Goal: Information Seeking & Learning: Learn about a topic

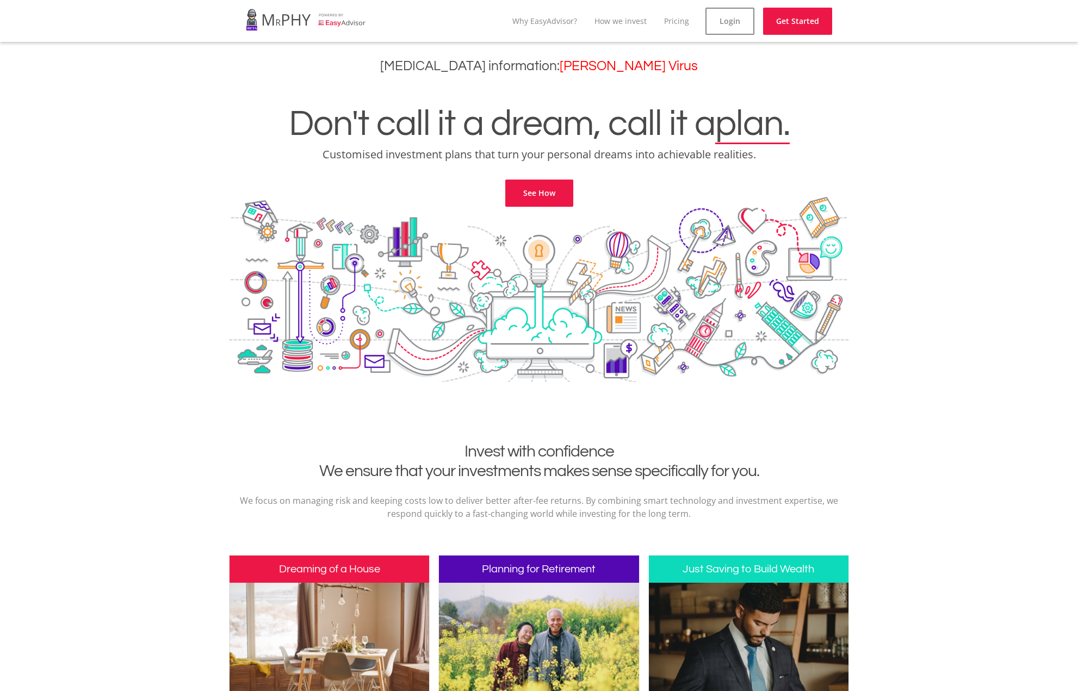
click at [908, 128] on h1 "Don't call it a dream, call it a plan." at bounding box center [539, 124] width 1062 height 37
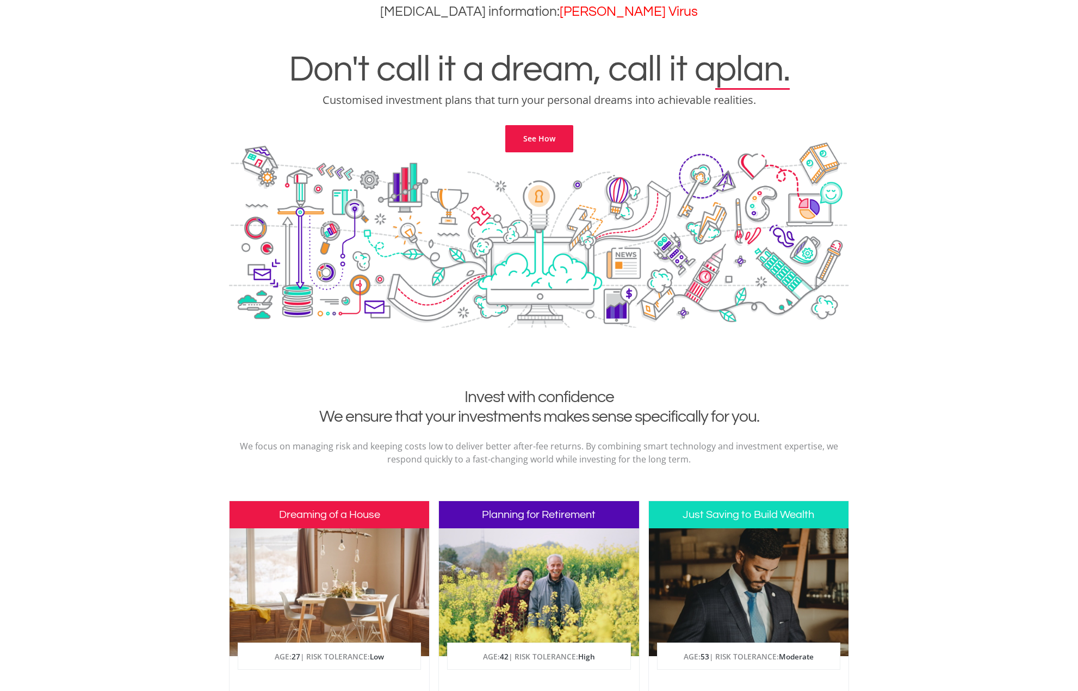
drag, startPoint x: 931, startPoint y: 115, endPoint x: 921, endPoint y: 146, distance: 32.5
click at [930, 115] on div "Don't call it a dream, call it a plan. Customised investment plans that turn yo…" at bounding box center [539, 88] width 1062 height 128
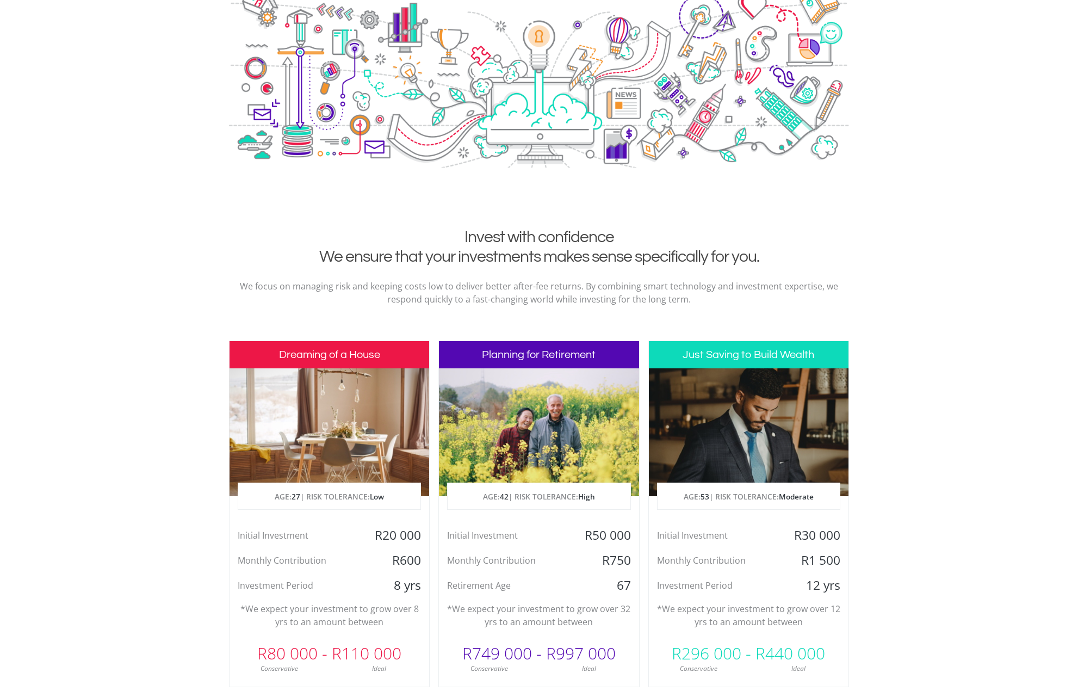
scroll to position [218, 0]
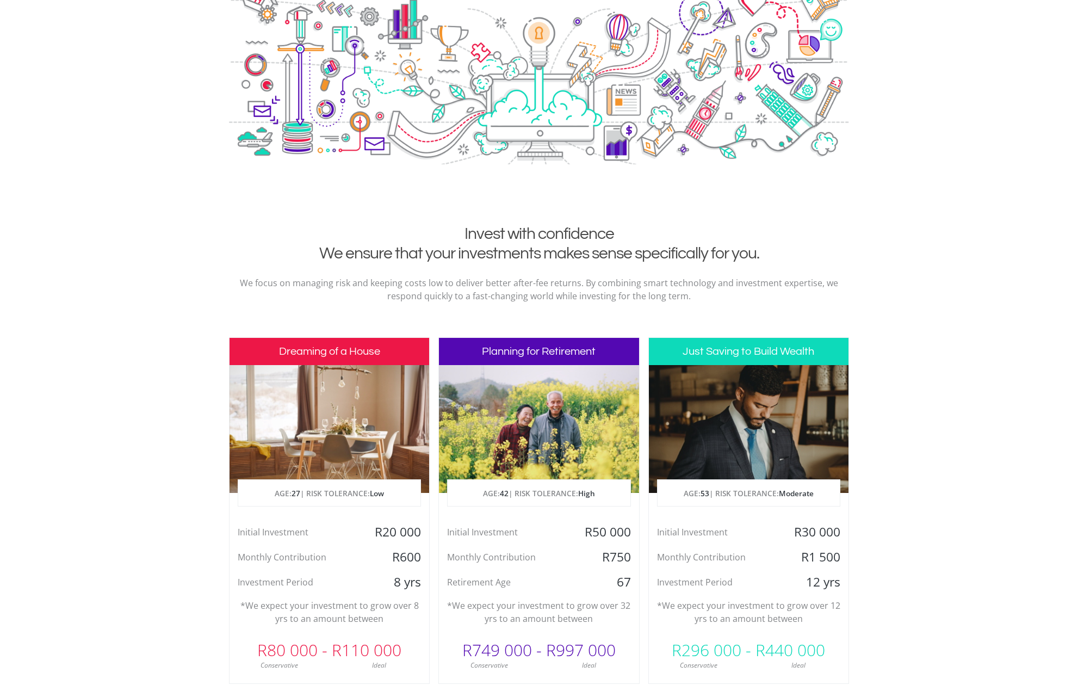
click at [885, 171] on div "Don't call it a dream, call it a plan. Customised investment plans that turn yo…" at bounding box center [539, 42] width 1062 height 363
click at [875, 101] on div "Don't call it a dream, call it a plan. Customised investment plans that turn yo…" at bounding box center [539, 42] width 1062 height 363
drag, startPoint x: 353, startPoint y: 251, endPoint x: 757, endPoint y: 237, distance: 403.8
click at [751, 237] on h2 "Invest with confidence We ensure that your investments makes sense specifically…" at bounding box center [539, 243] width 604 height 39
click at [885, 153] on div "Don't call it a dream, call it a plan. Customised investment plans that turn yo…" at bounding box center [539, 42] width 1062 height 363
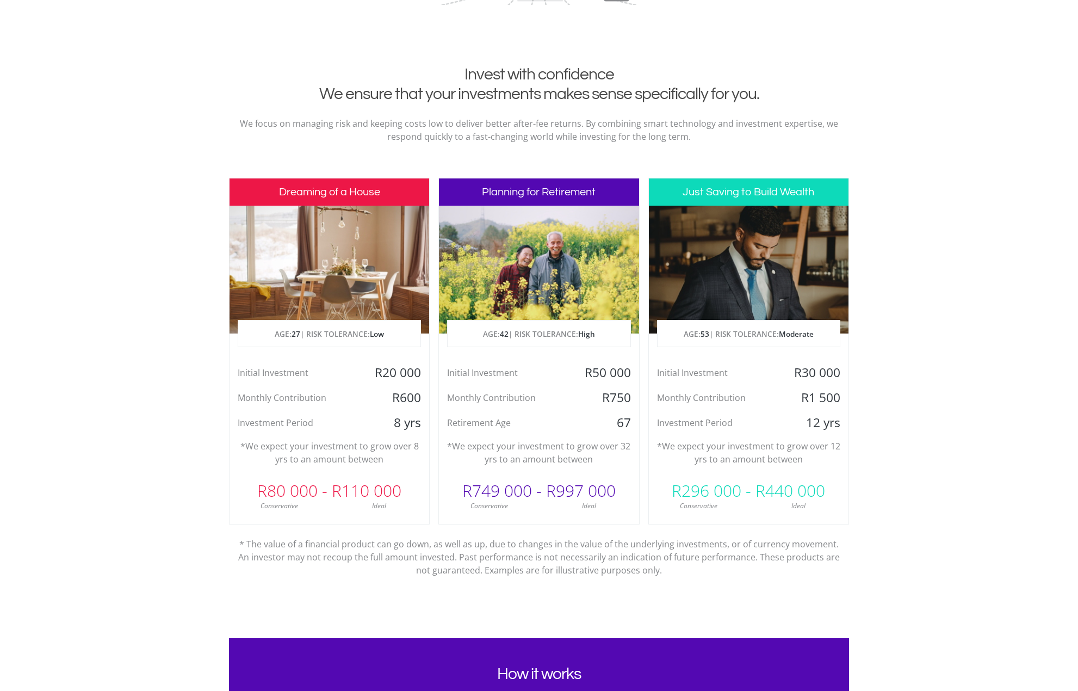
scroll to position [381, 0]
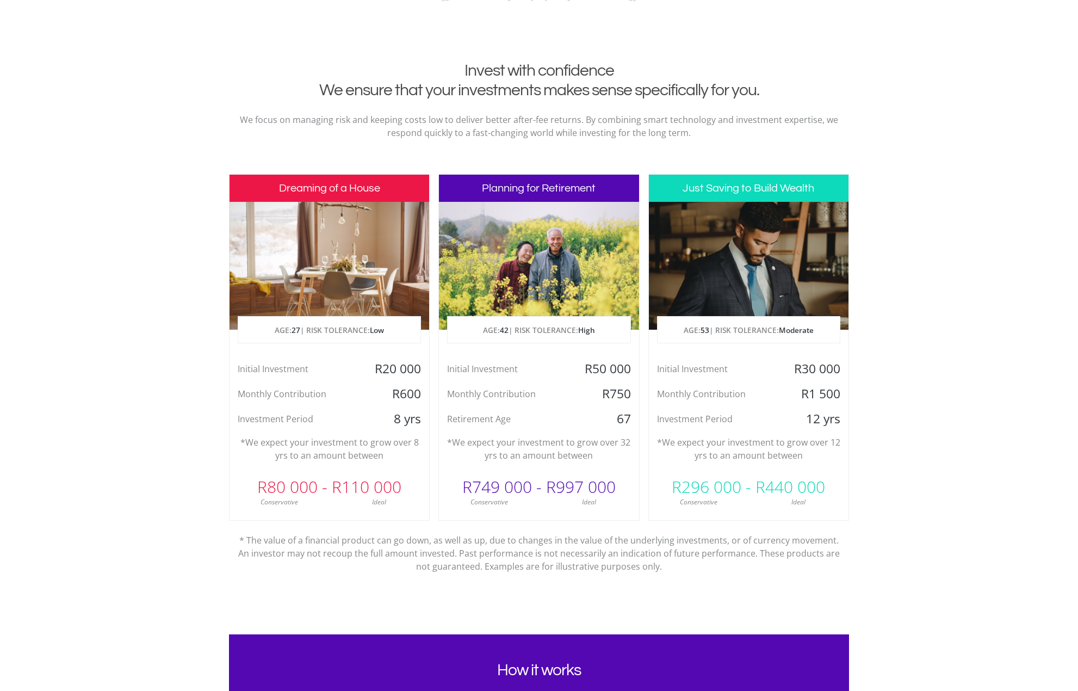
click at [910, 128] on section "Invest with confidence We ensure that your investments makes sense specifically…" at bounding box center [539, 347] width 1078 height 573
click at [907, 84] on section "Invest with confidence We ensure that your investments makes sense specifically…" at bounding box center [539, 347] width 1078 height 573
drag, startPoint x: 520, startPoint y: 367, endPoint x: 641, endPoint y: 364, distance: 121.3
click at [641, 364] on div "Dreaming of a House AGE: [DEMOGRAPHIC_DATA] | RISK TOLERANCE: Low Initial Inves…" at bounding box center [539, 377] width 620 height 407
click at [939, 188] on section "Invest with confidence We ensure that your investments makes sense specifically…" at bounding box center [539, 347] width 1078 height 573
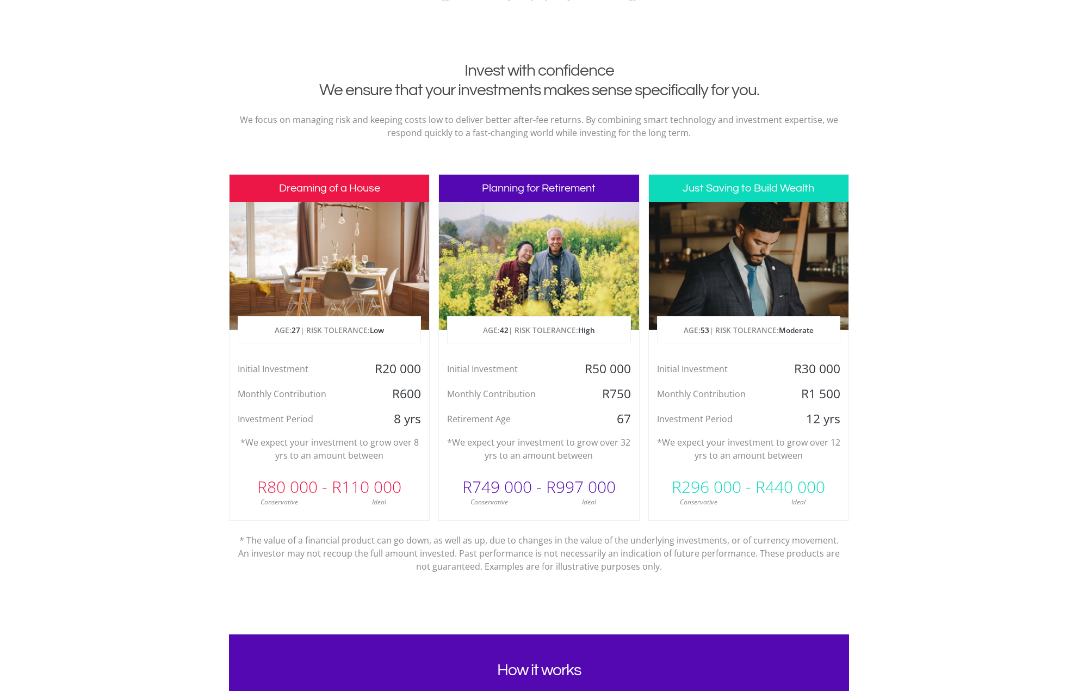
drag, startPoint x: 940, startPoint y: 185, endPoint x: 931, endPoint y: 194, distance: 12.7
click at [940, 185] on section "Invest with confidence We ensure that your investments makes sense specifically…" at bounding box center [539, 347] width 1078 height 573
drag, startPoint x: 235, startPoint y: 370, endPoint x: 428, endPoint y: 375, distance: 192.6
click at [428, 375] on div "Initial Investment R20 000" at bounding box center [330, 369] width 200 height 16
click at [928, 221] on section "Invest with confidence We ensure that your investments makes sense specifically…" at bounding box center [539, 347] width 1078 height 573
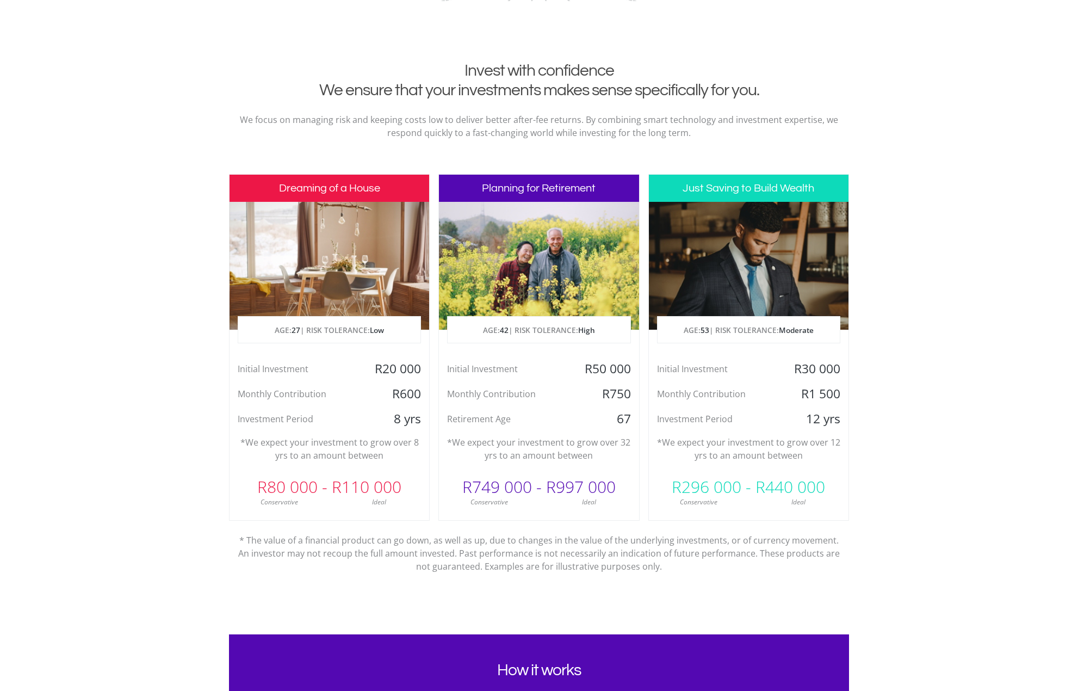
click at [914, 163] on section "Invest with confidence We ensure that your investments makes sense specifically…" at bounding box center [539, 347] width 1078 height 573
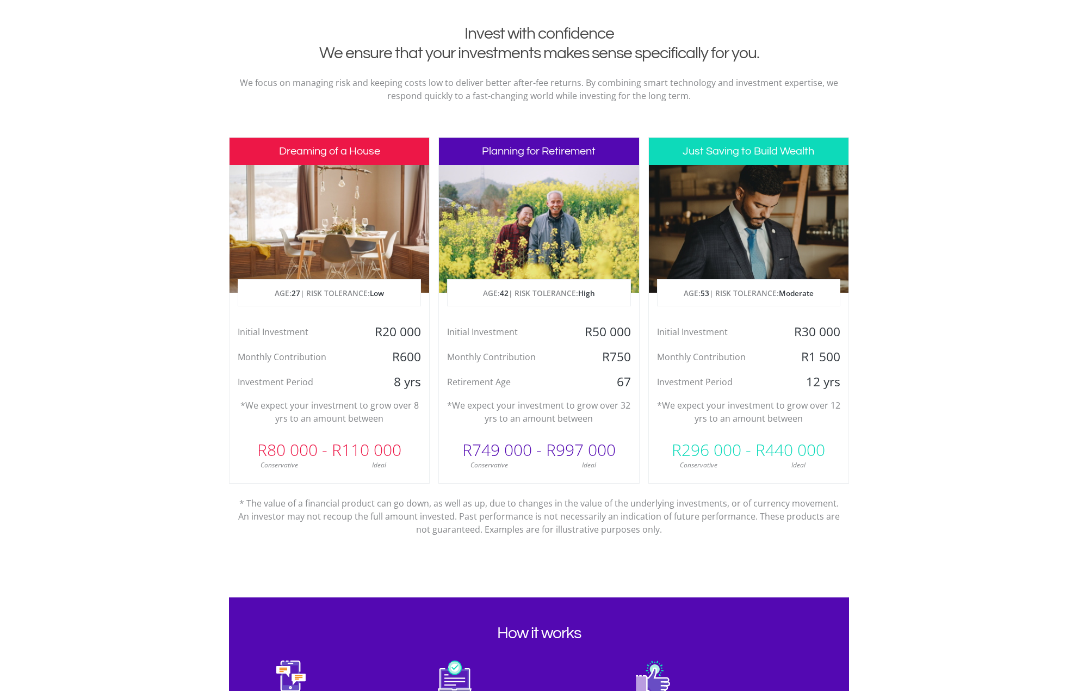
scroll to position [598, 0]
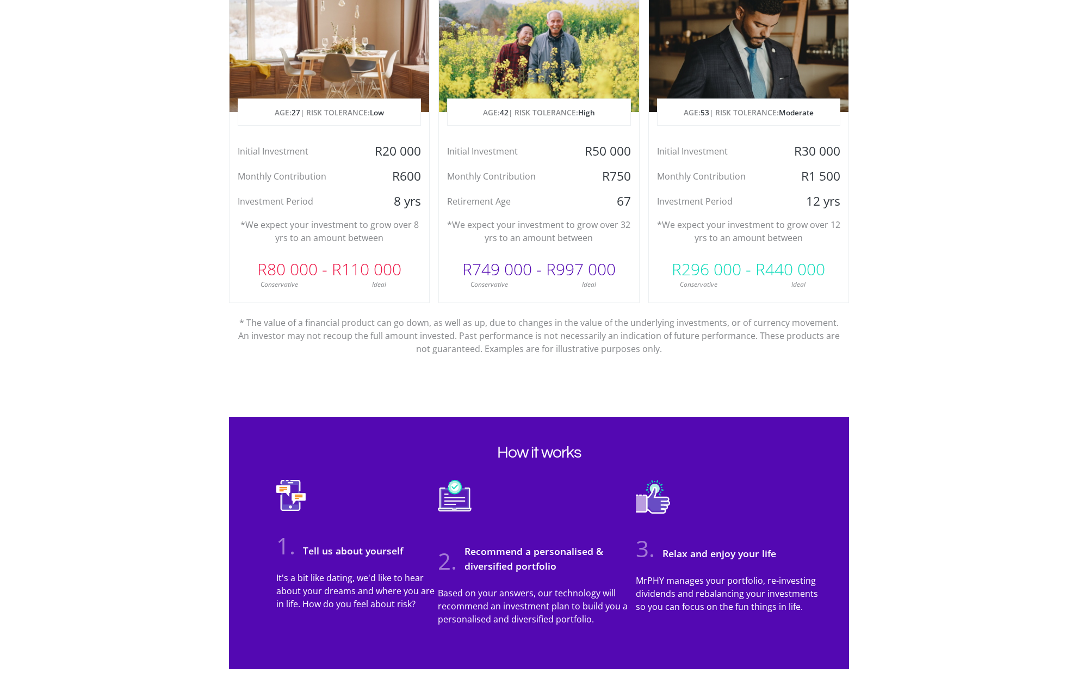
click at [930, 178] on section "Invest with confidence We ensure that your investments makes sense specifically…" at bounding box center [539, 129] width 1078 height 573
drag, startPoint x: 887, startPoint y: 130, endPoint x: 891, endPoint y: 59, distance: 70.8
click at [891, 59] on section "Invest with confidence We ensure that your investments makes sense specifically…" at bounding box center [539, 129] width 1078 height 573
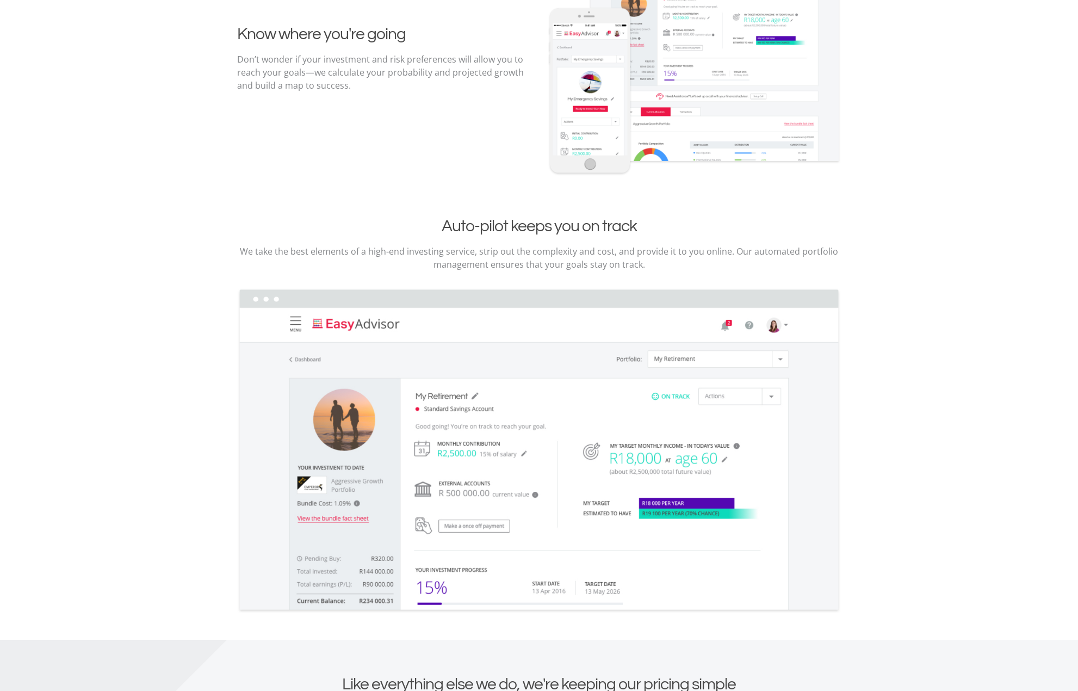
scroll to position [1360, 0]
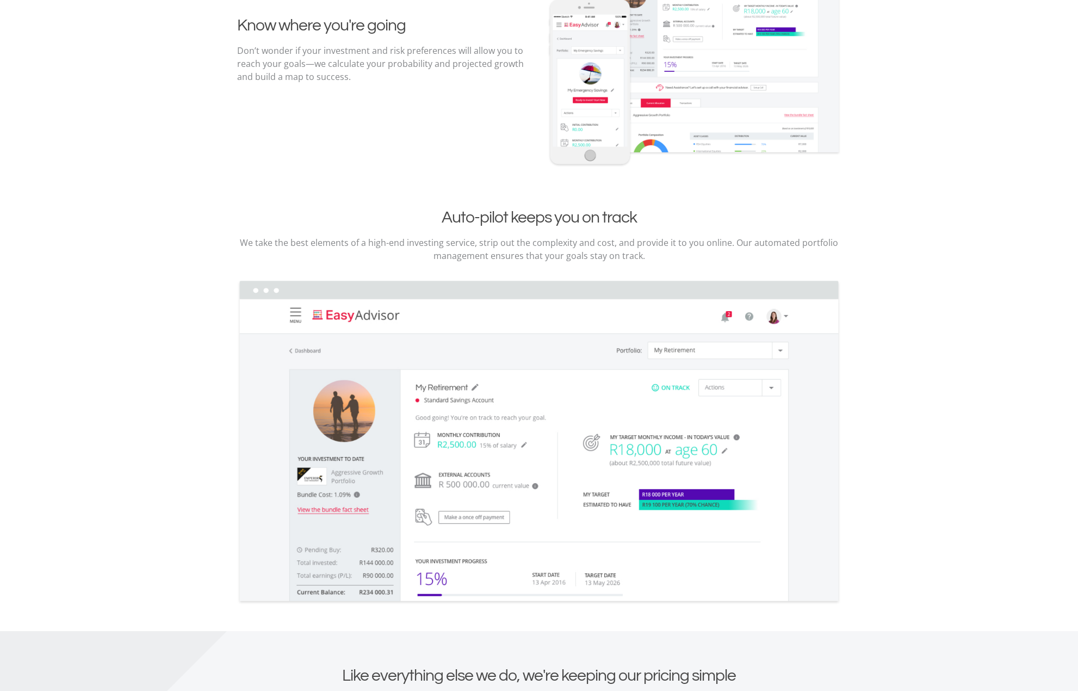
click at [891, 188] on section "Know where you're going Don’t wonder if your investment and risk preferences wi…" at bounding box center [539, 285] width 1078 height 691
click at [904, 138] on section "Know where you're going Don’t wonder if your investment and risk preferences wi…" at bounding box center [539, 285] width 1078 height 691
click at [902, 160] on section "Know where you're going Don’t wonder if your investment and risk preferences wi…" at bounding box center [539, 285] width 1078 height 691
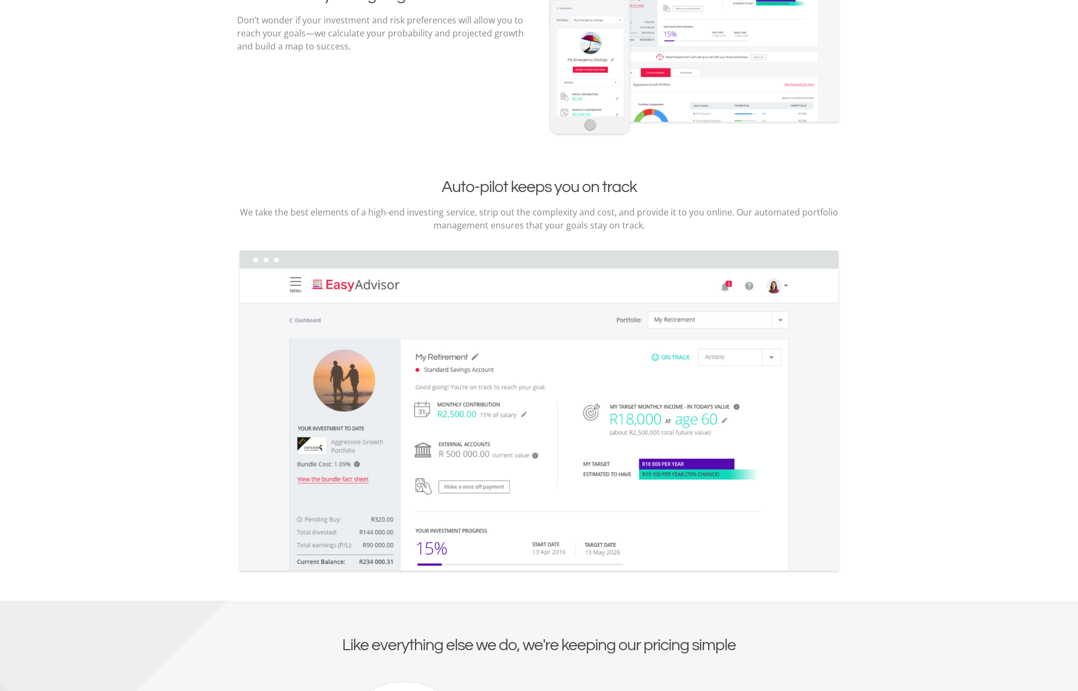
scroll to position [1577, 0]
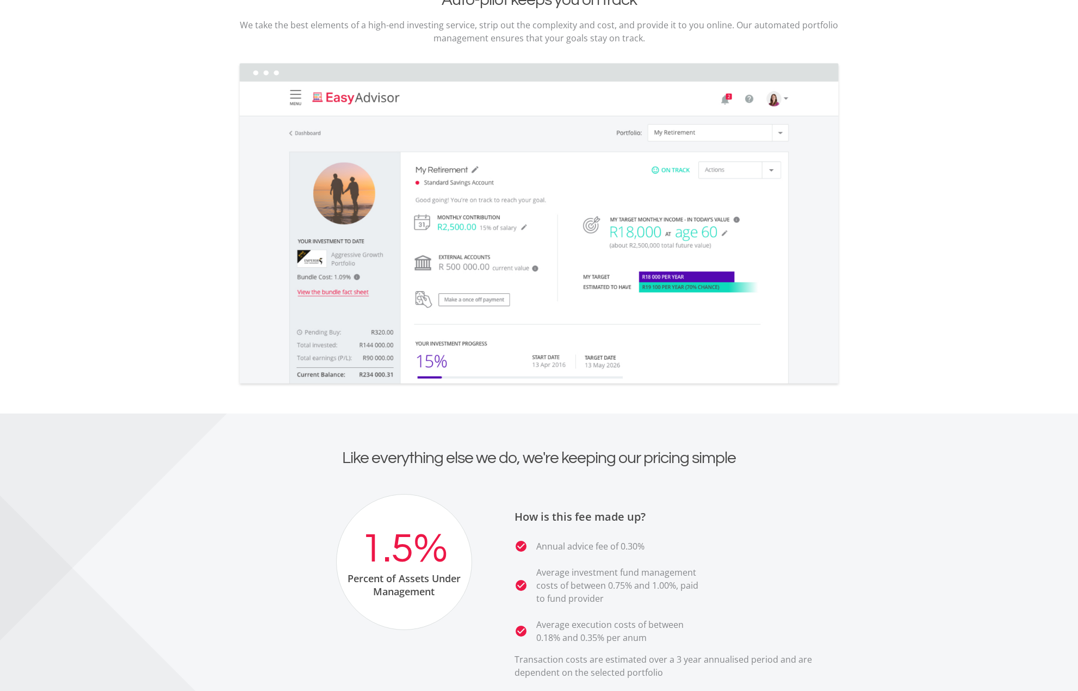
drag, startPoint x: 886, startPoint y: 254, endPoint x: 881, endPoint y: 276, distance: 22.3
click at [887, 253] on section "Know where you're going Don’t wonder if your investment and risk preferences wi…" at bounding box center [539, 68] width 1078 height 691
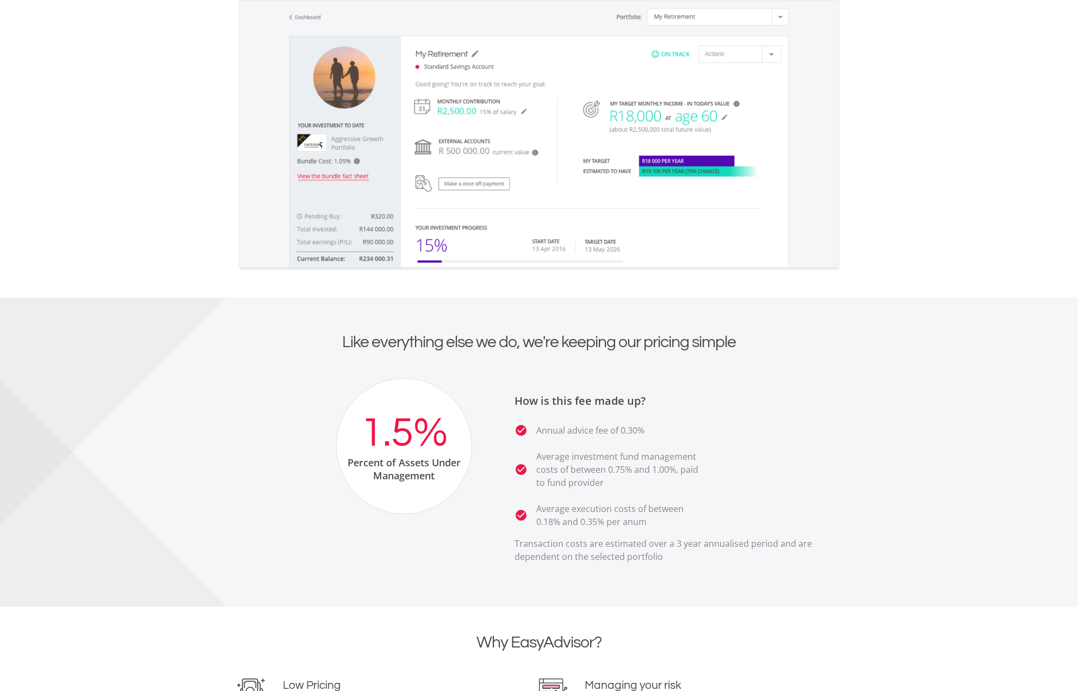
scroll to position [1795, 0]
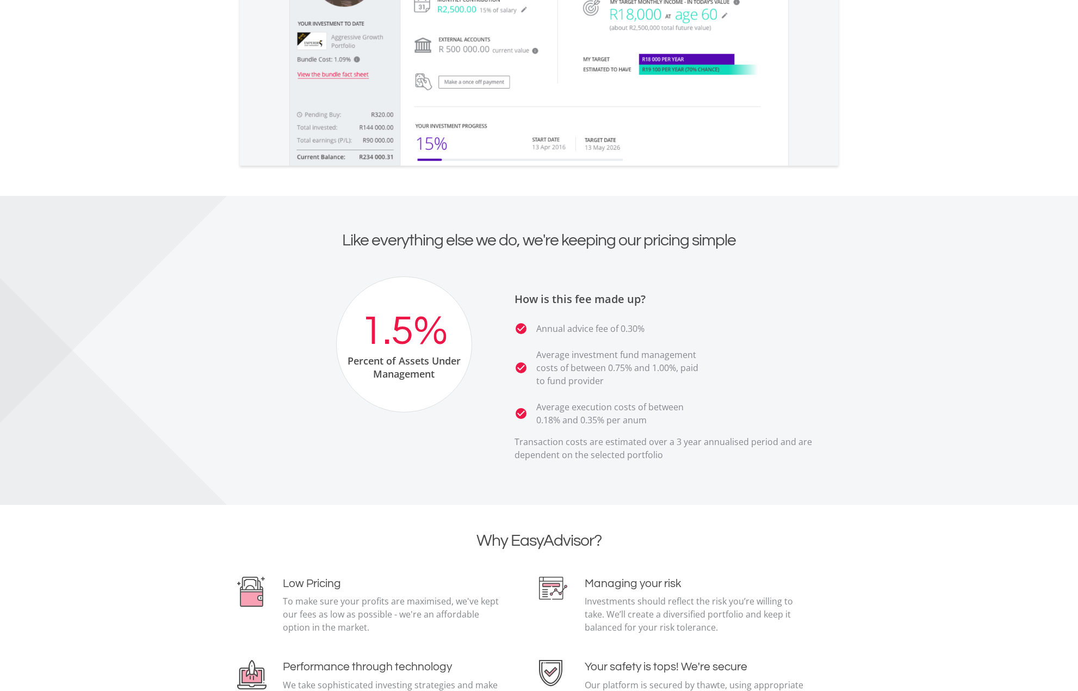
drag, startPoint x: 809, startPoint y: 295, endPoint x: 869, endPoint y: 114, distance: 190.7
drag, startPoint x: 554, startPoint y: 244, endPoint x: 769, endPoint y: 237, distance: 215.5
click at [763, 239] on h2 "Like everything else we do, we're keeping our pricing simple" at bounding box center [539, 241] width 604 height 20
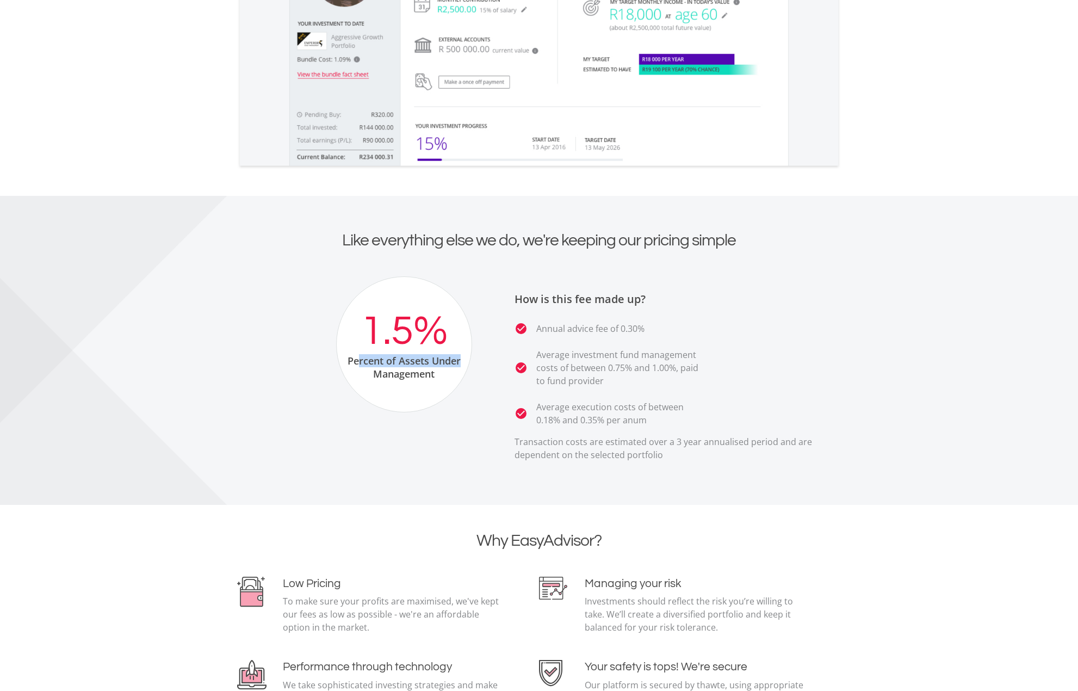
drag, startPoint x: 368, startPoint y: 366, endPoint x: 461, endPoint y: 364, distance: 92.5
click at [461, 364] on div "Percent of Assets Under Management" at bounding box center [404, 367] width 135 height 26
drag, startPoint x: 518, startPoint y: 301, endPoint x: 764, endPoint y: 220, distance: 258.9
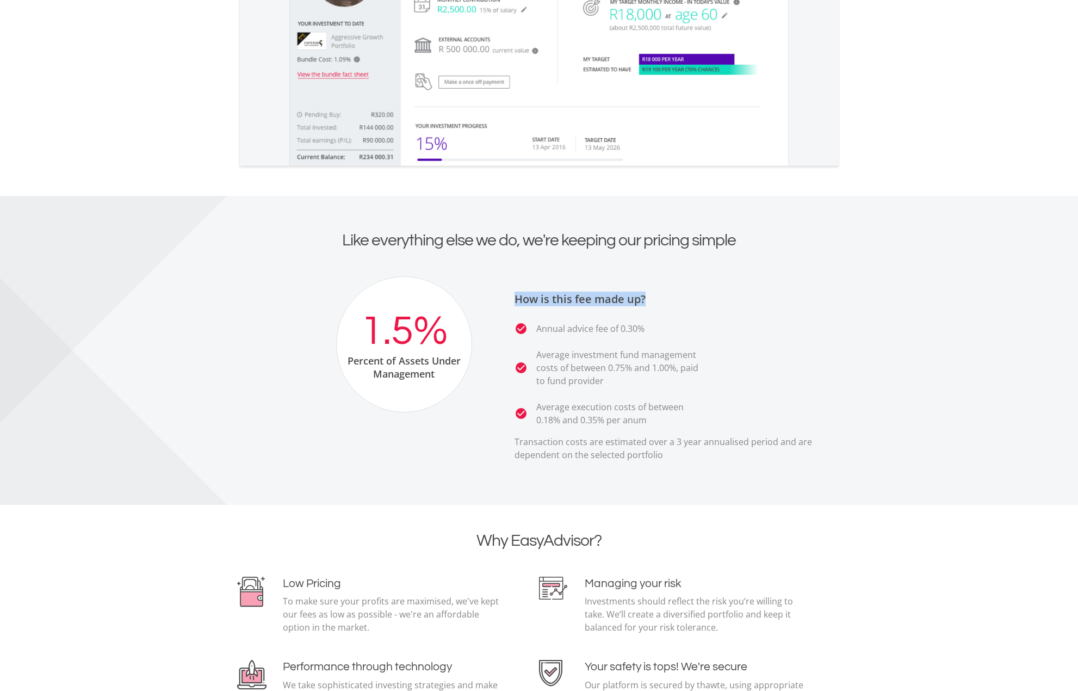
click at [673, 299] on h3 "How is this fee made up?" at bounding box center [678, 299] width 326 height 13
drag, startPoint x: 536, startPoint y: 329, endPoint x: 671, endPoint y: 327, distance: 134.9
click at [671, 327] on li "check_circle Annual advice fee of 0.30%" at bounding box center [610, 328] width 190 height 13
click at [810, 298] on h3 "How is this fee made up?" at bounding box center [678, 299] width 326 height 13
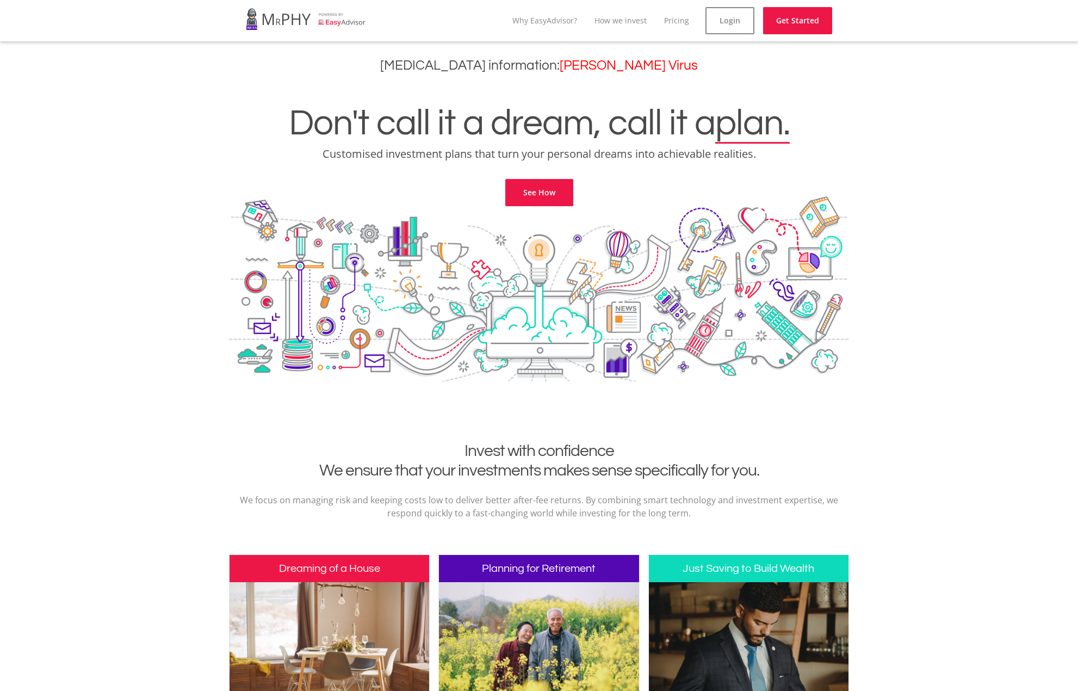
scroll to position [0, 0]
